Goal: Task Accomplishment & Management: Manage account settings

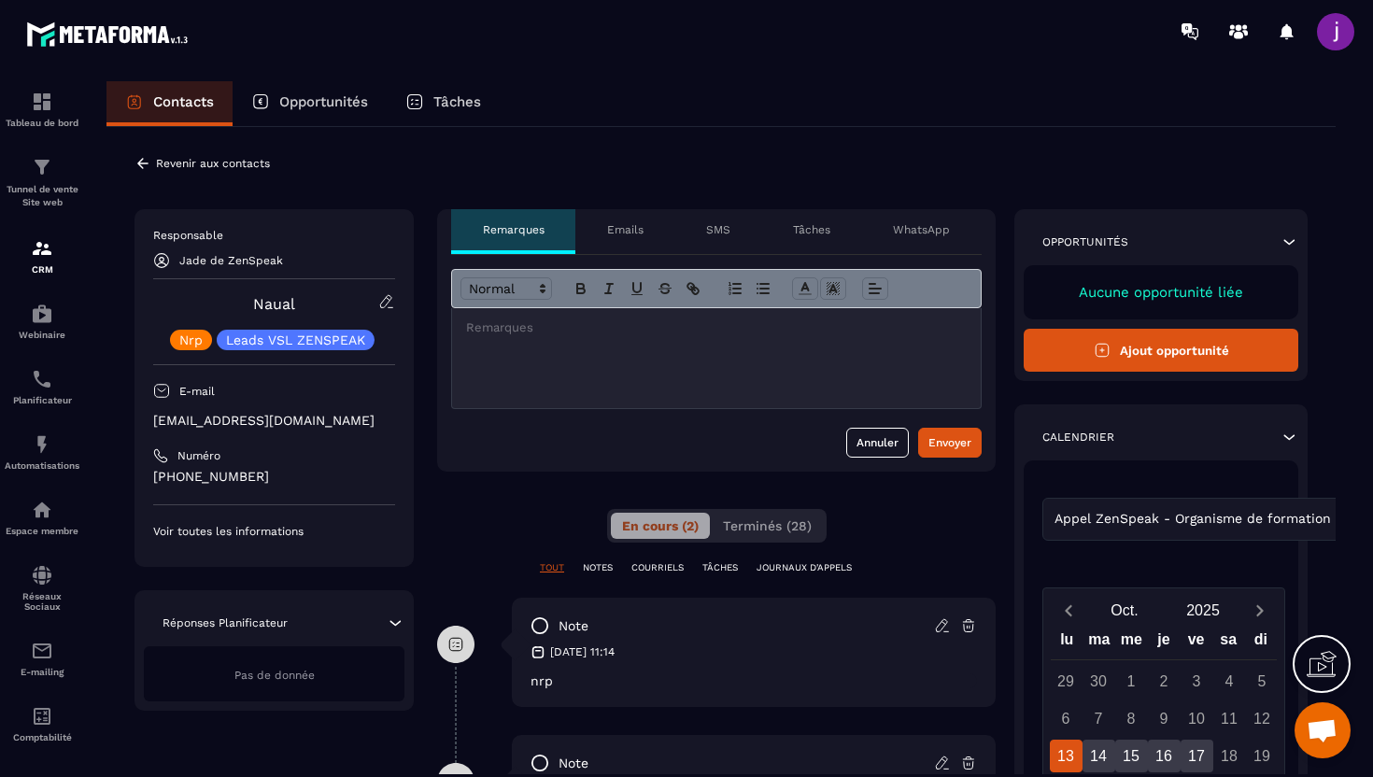
click at [135, 161] on icon at bounding box center [143, 163] width 17 height 17
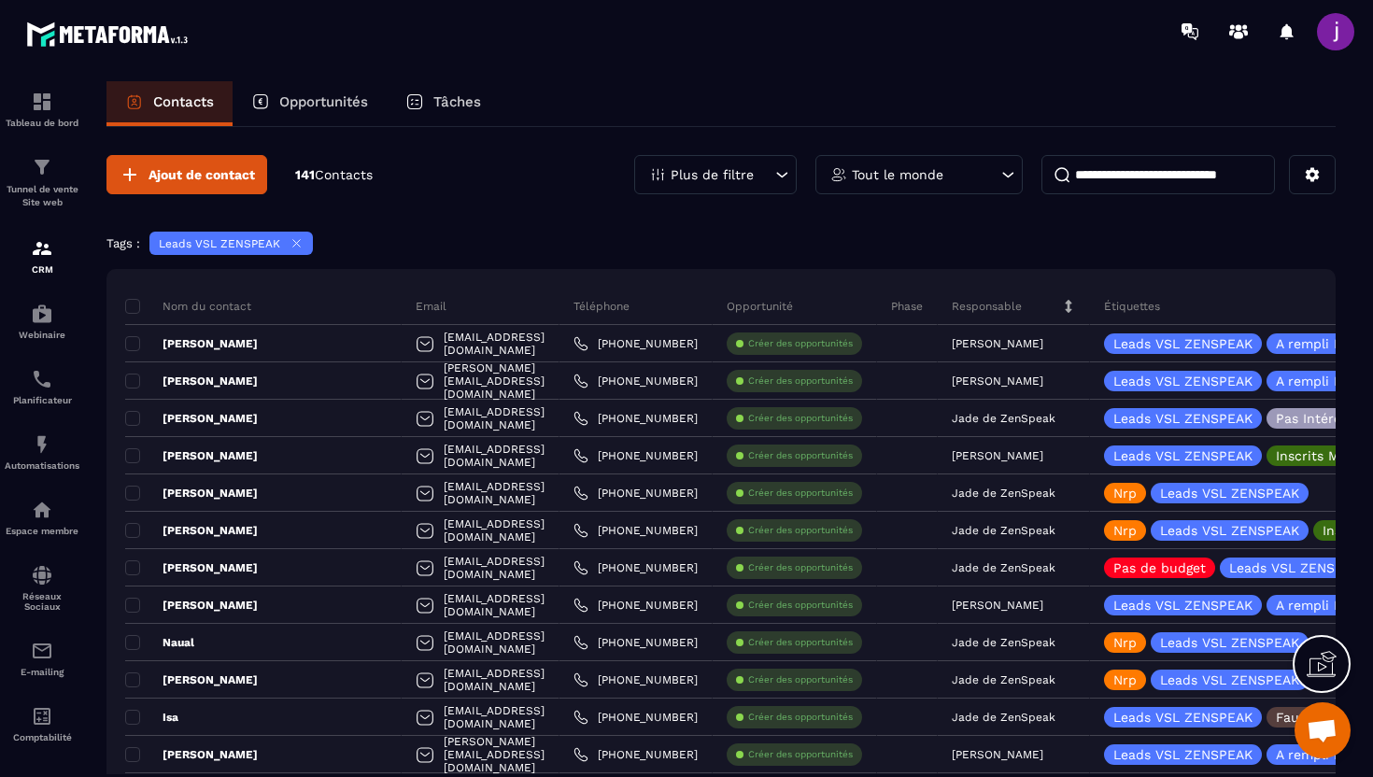
click at [1134, 186] on input at bounding box center [1159, 174] width 234 height 39
type input "****"
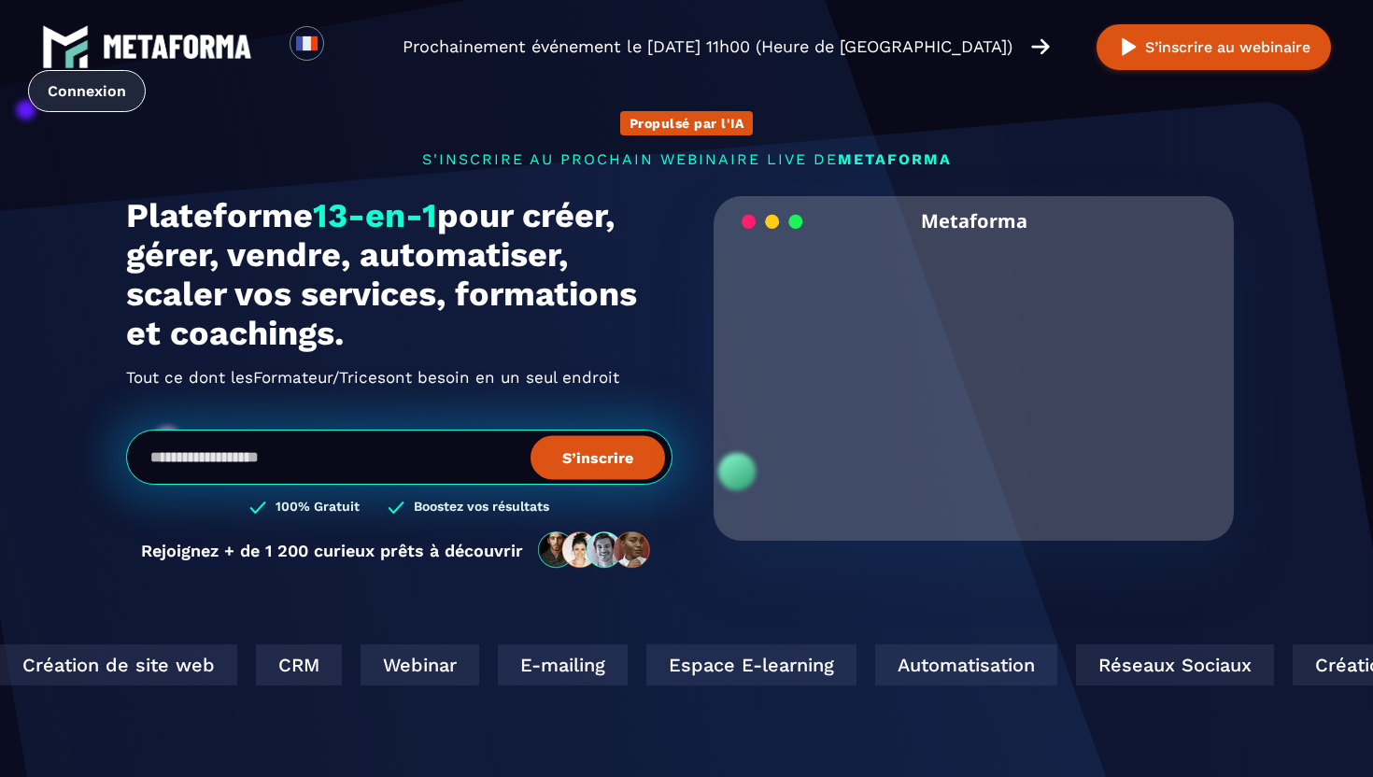
click at [91, 92] on link "Connexion" at bounding box center [87, 91] width 118 height 42
